Goal: Find specific page/section: Find specific page/section

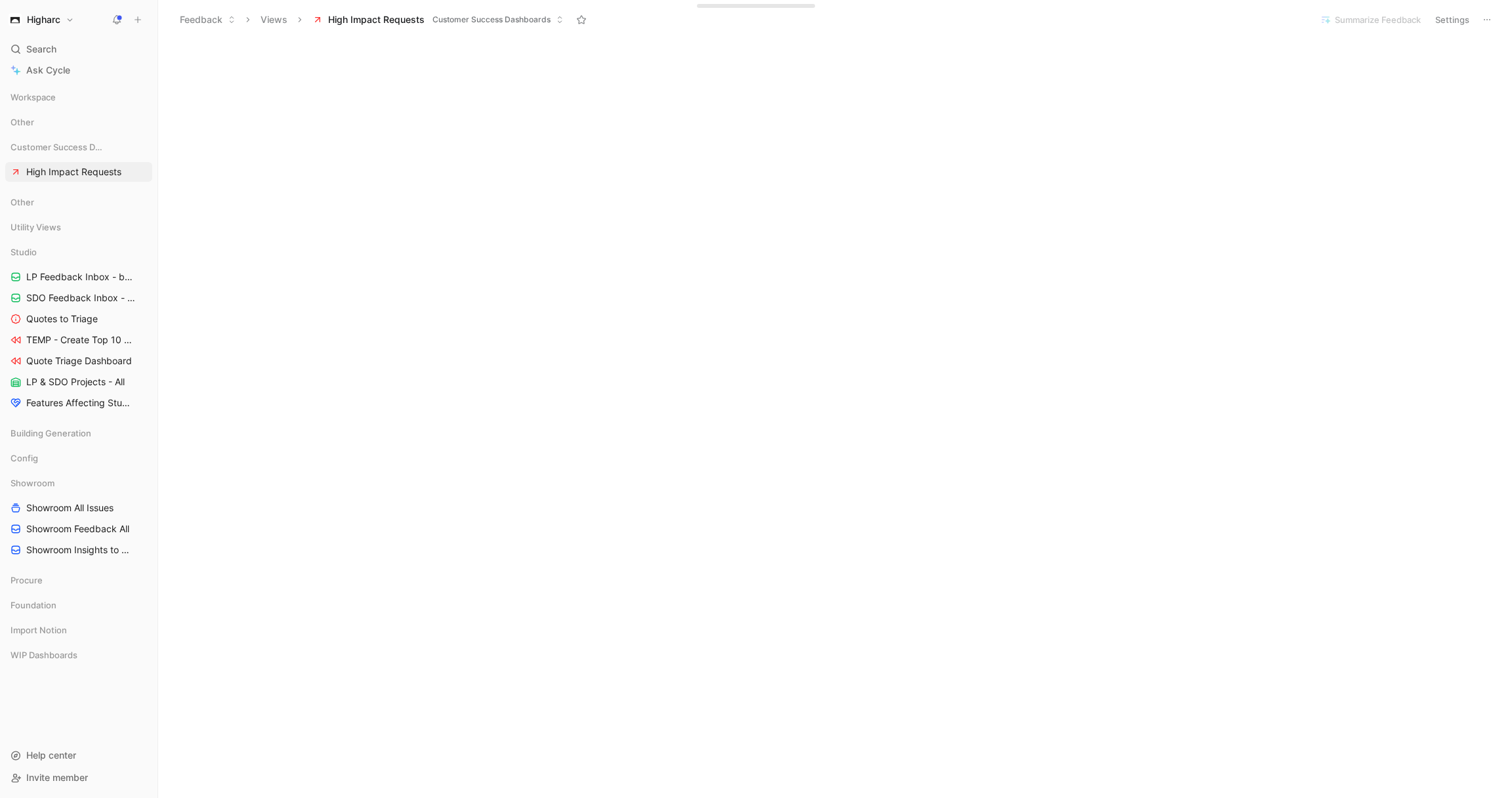
scroll to position [184, 0]
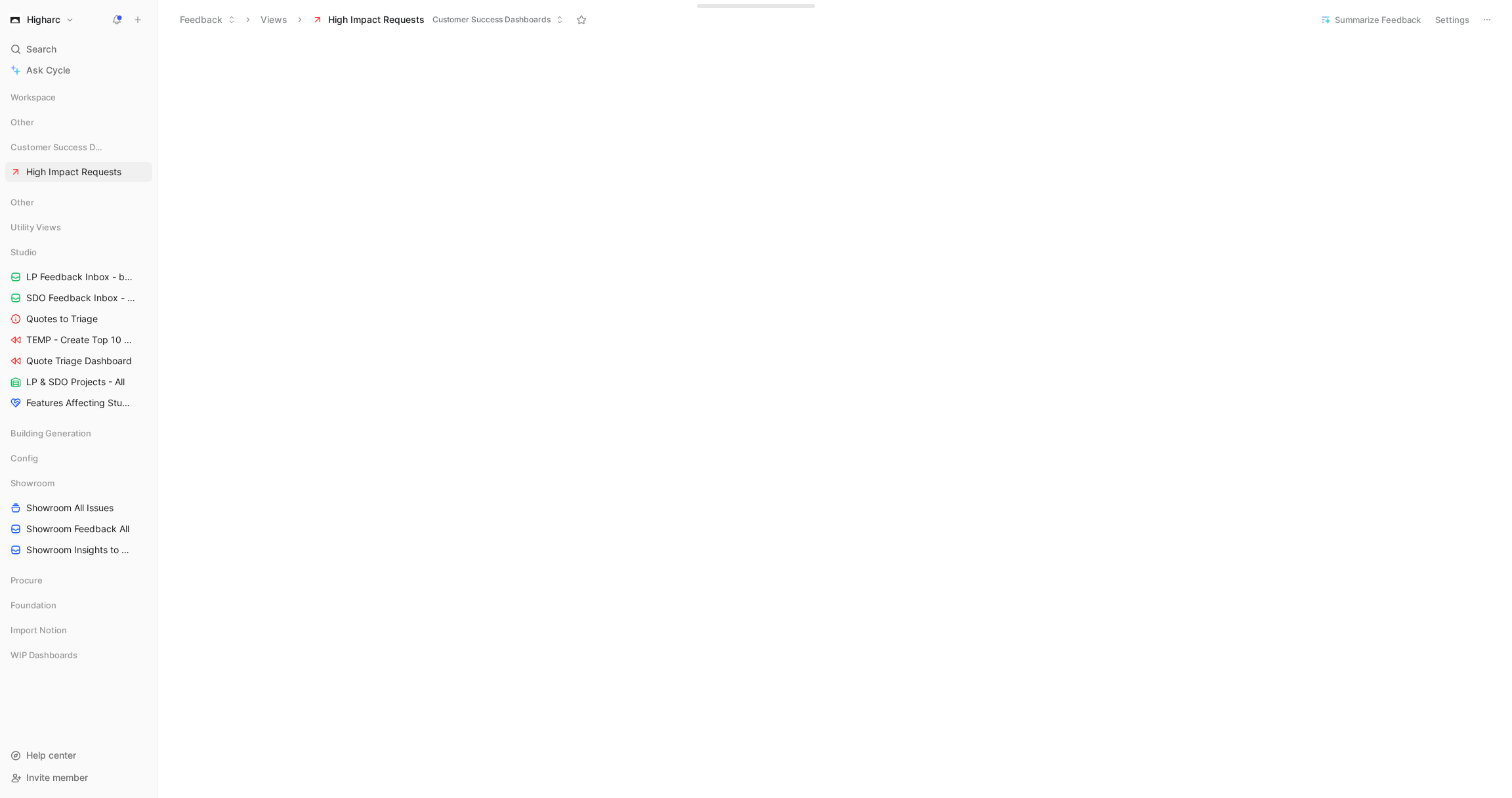
click at [444, 22] on span "Customer Success Dashboards" at bounding box center [491, 19] width 118 height 13
click at [265, 17] on button "Views" at bounding box center [274, 19] width 39 height 20
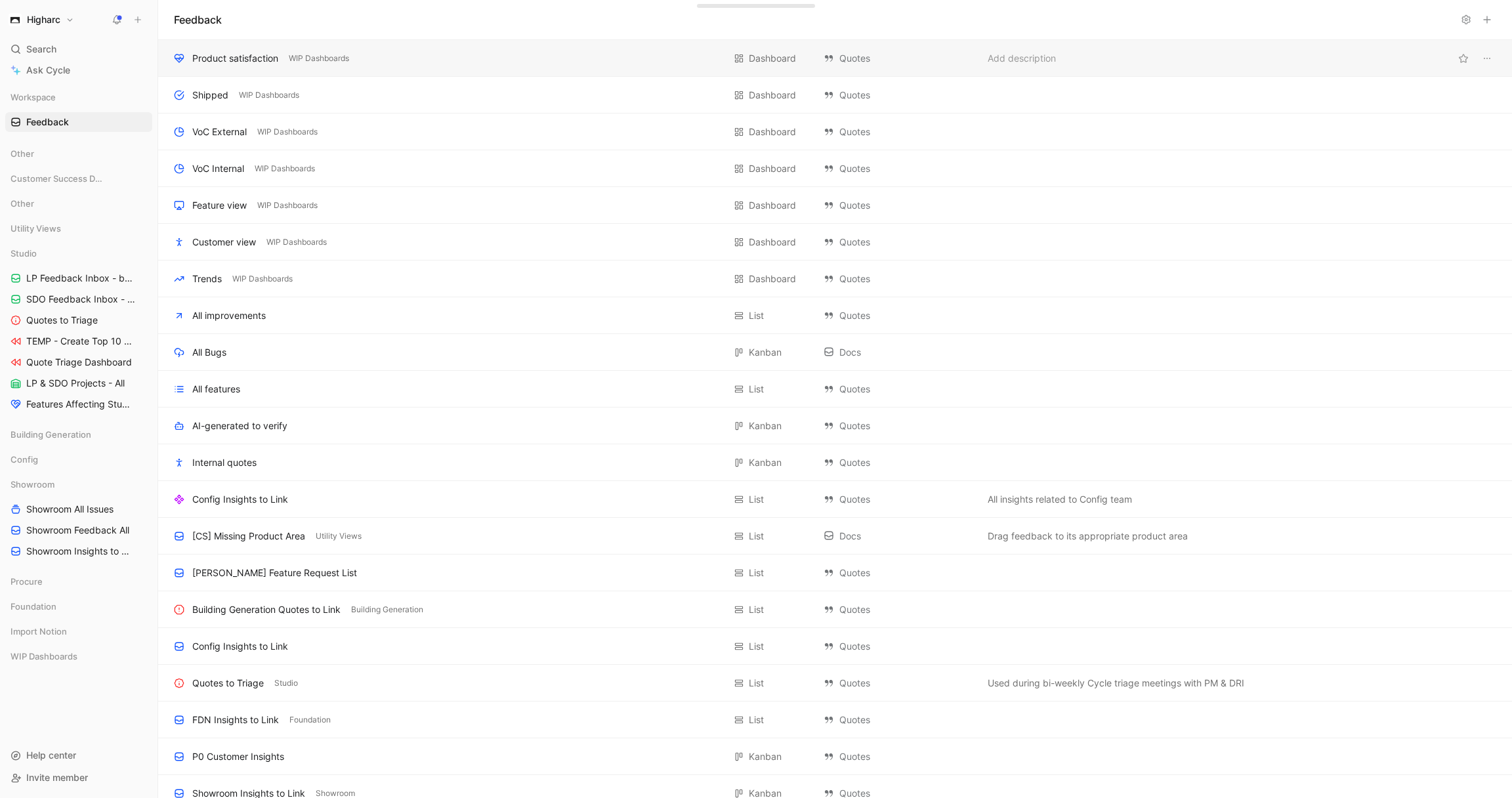
click at [232, 61] on div "Product satisfaction" at bounding box center [235, 58] width 86 height 16
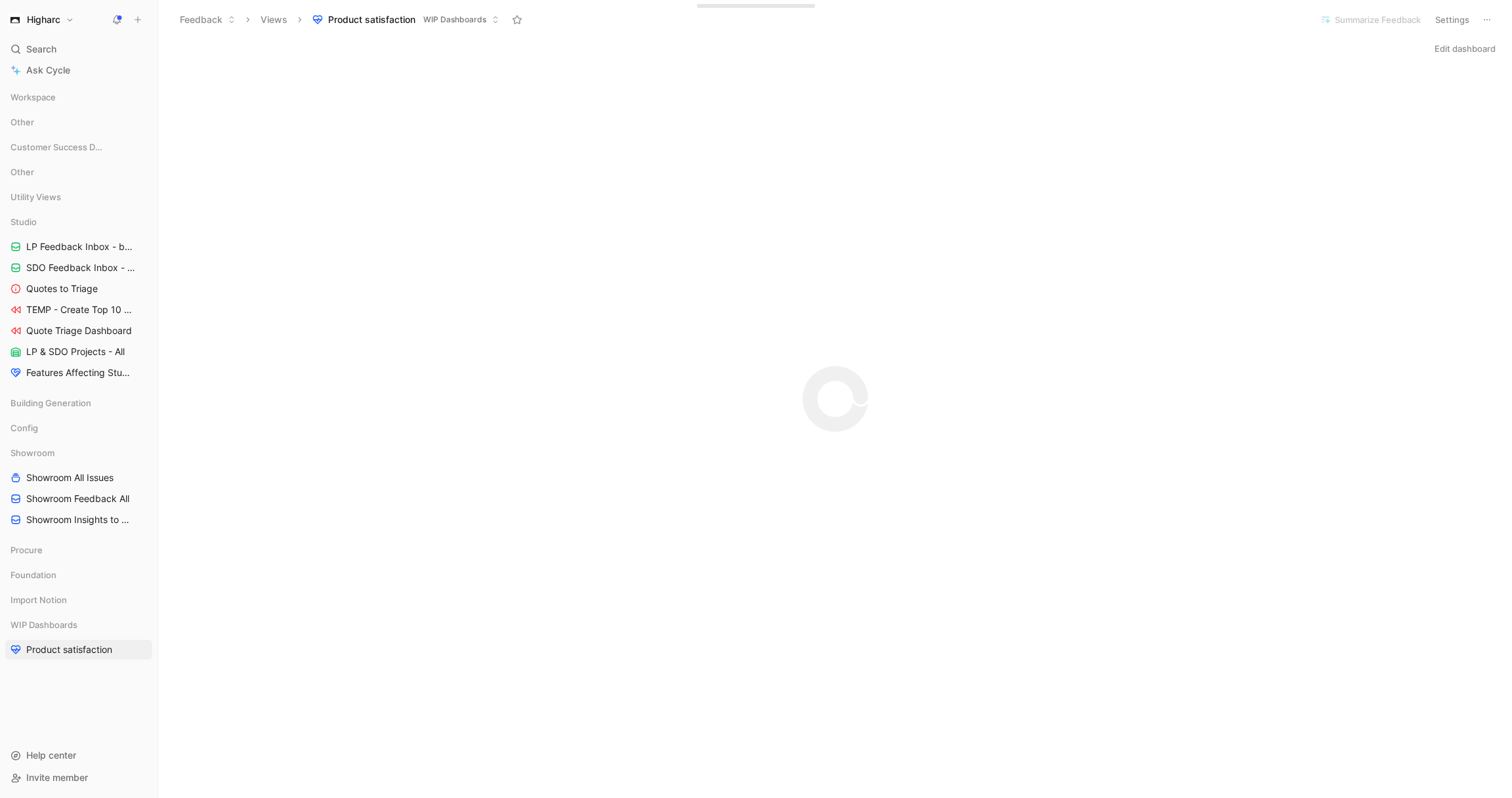
click at [277, 19] on button "Views" at bounding box center [274, 19] width 39 height 20
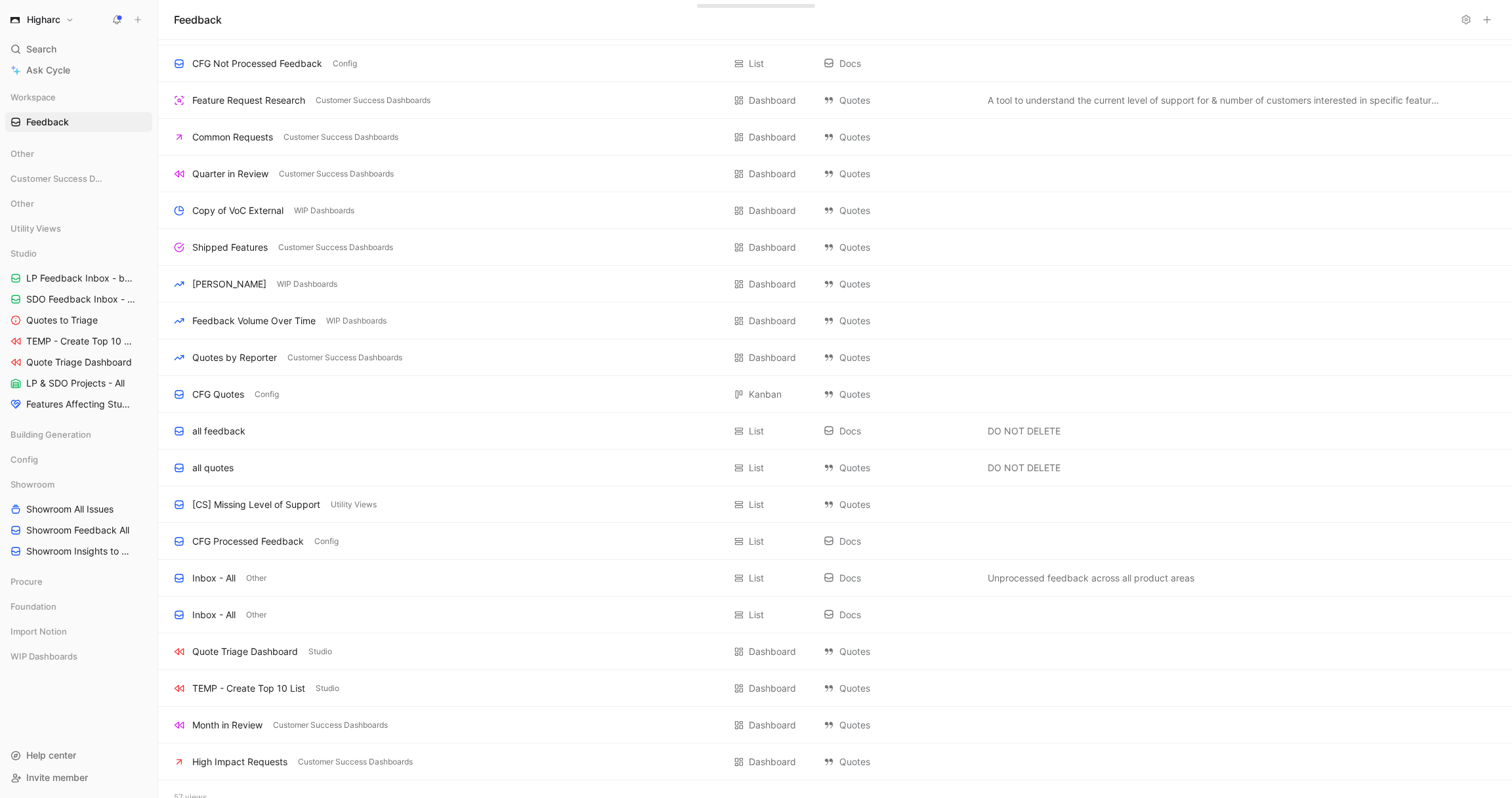
scroll to position [1358, 0]
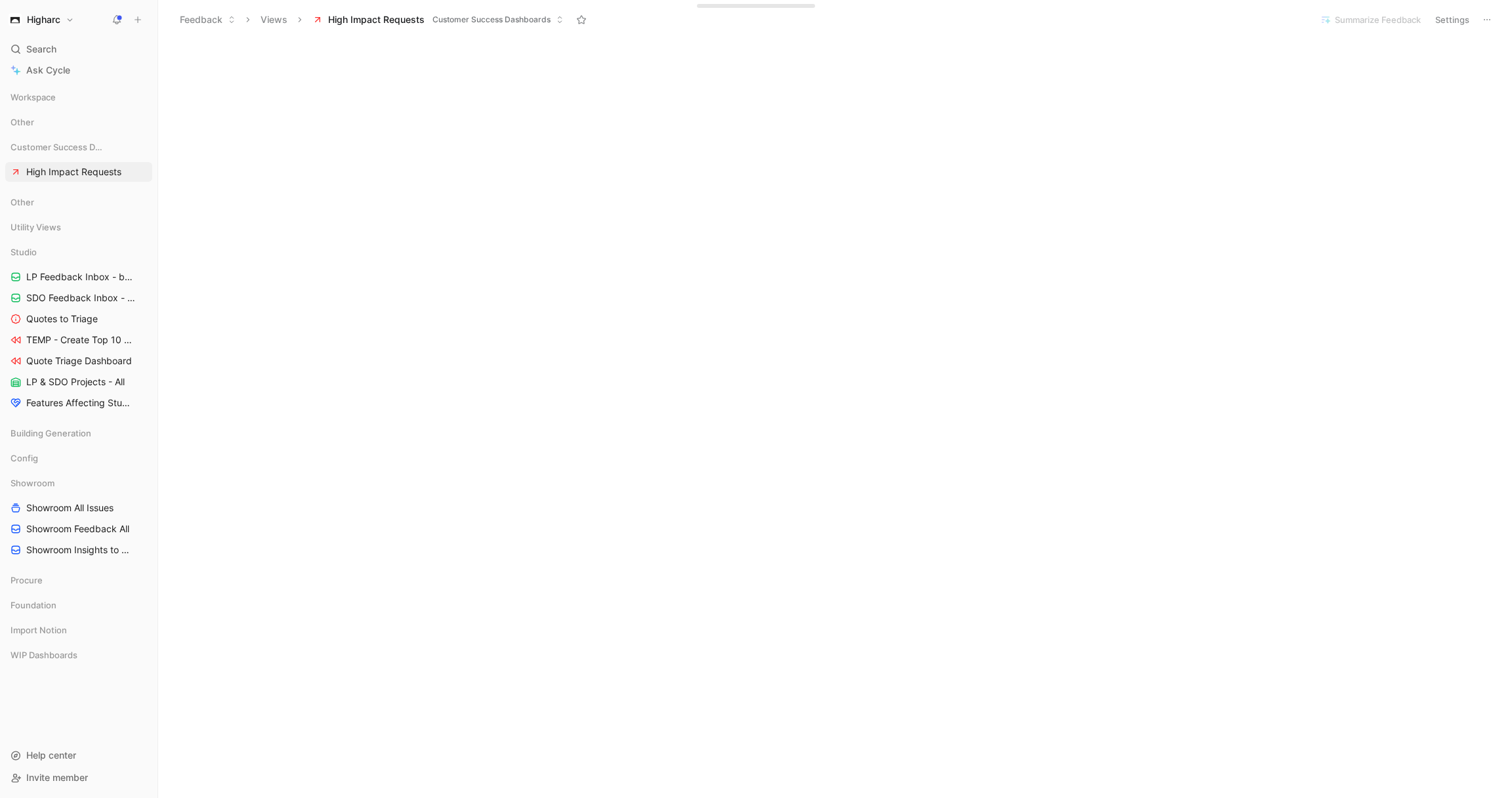
scroll to position [427, 0]
click at [1469, 49] on button "Edit dashboard" at bounding box center [1465, 48] width 73 height 19
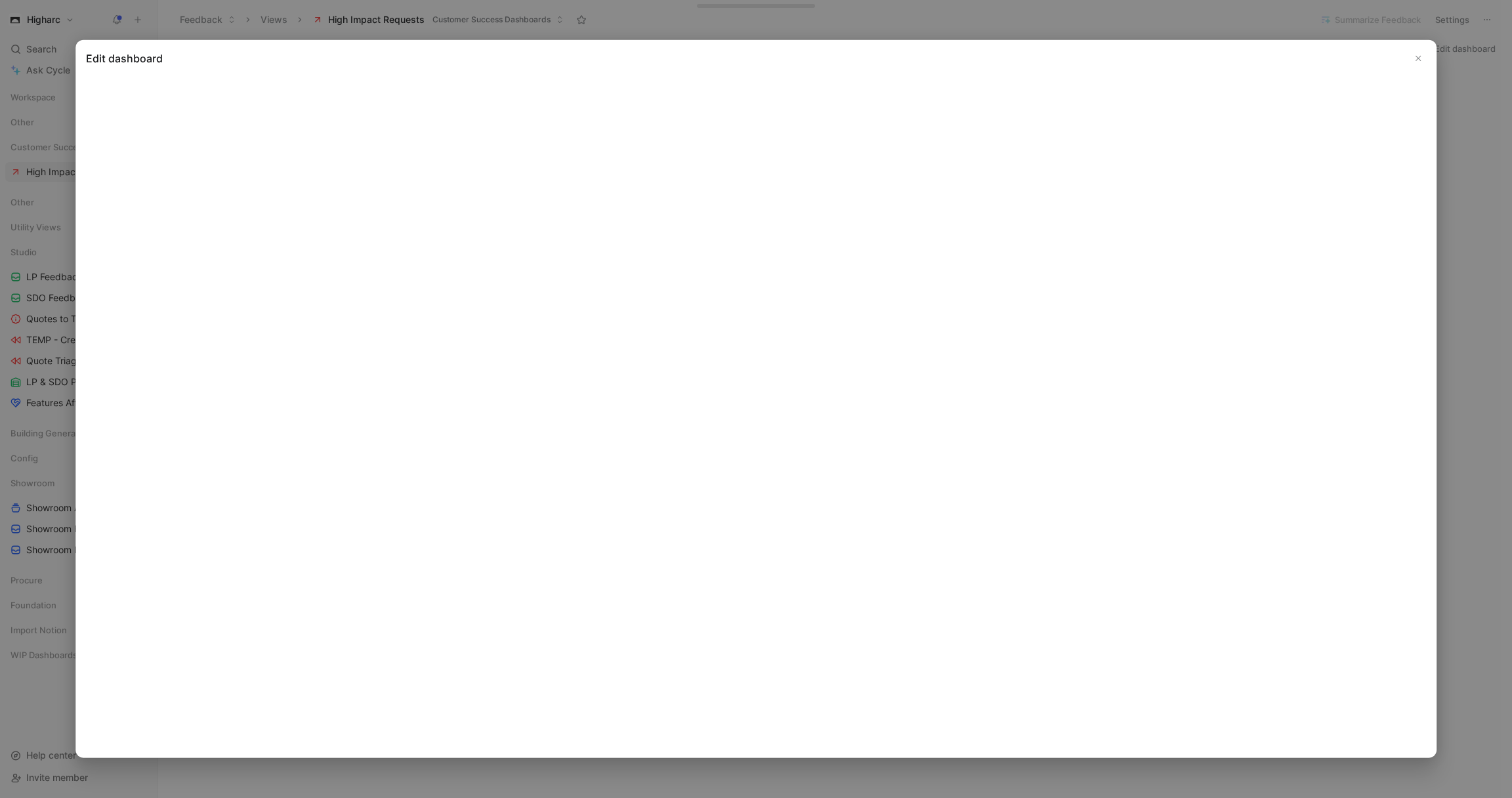
click at [1453, 137] on div at bounding box center [756, 399] width 1512 height 798
